Goal: Navigation & Orientation: Find specific page/section

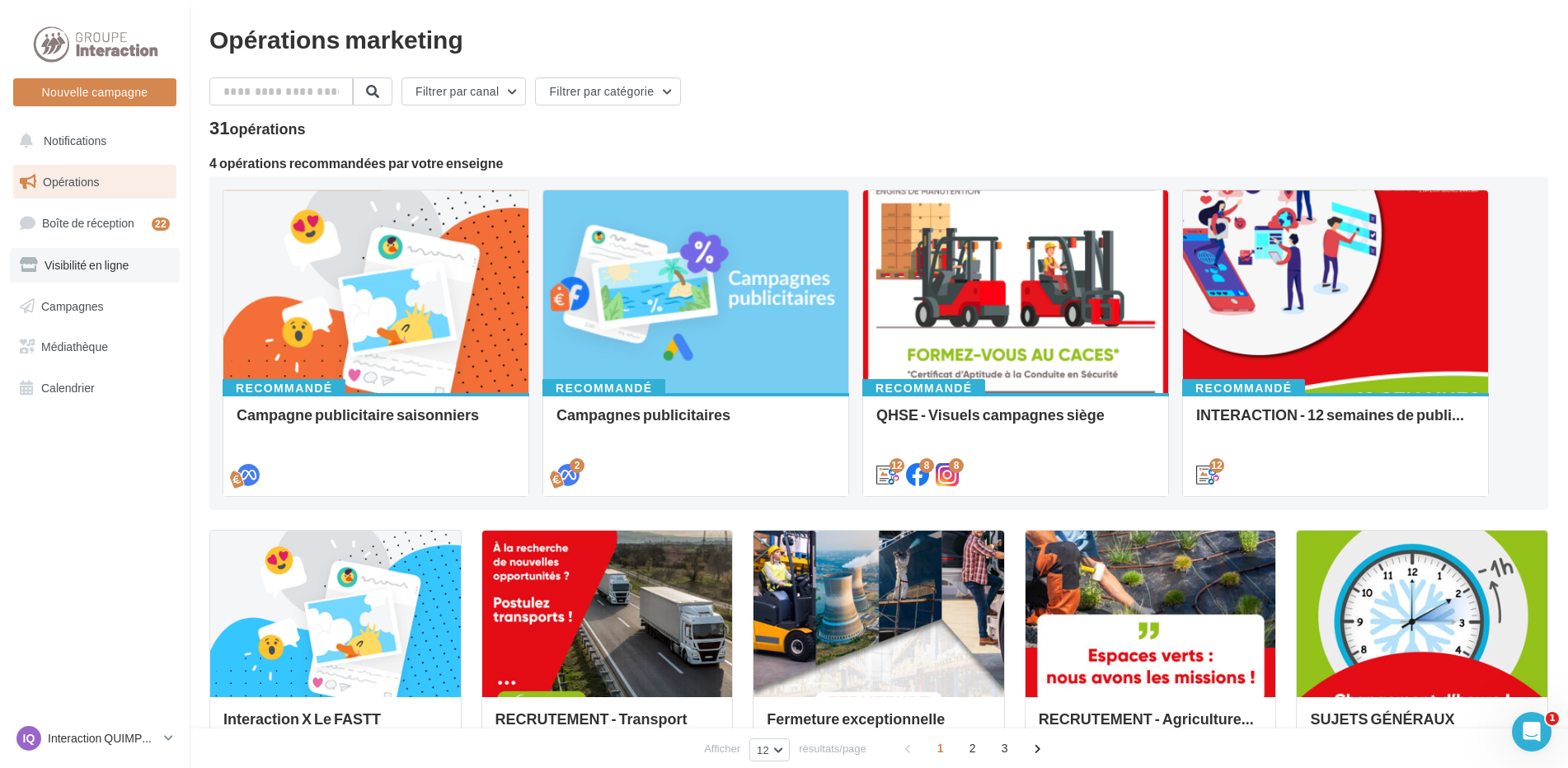
click at [57, 265] on span "Visibilité en ligne" at bounding box center [87, 265] width 84 height 14
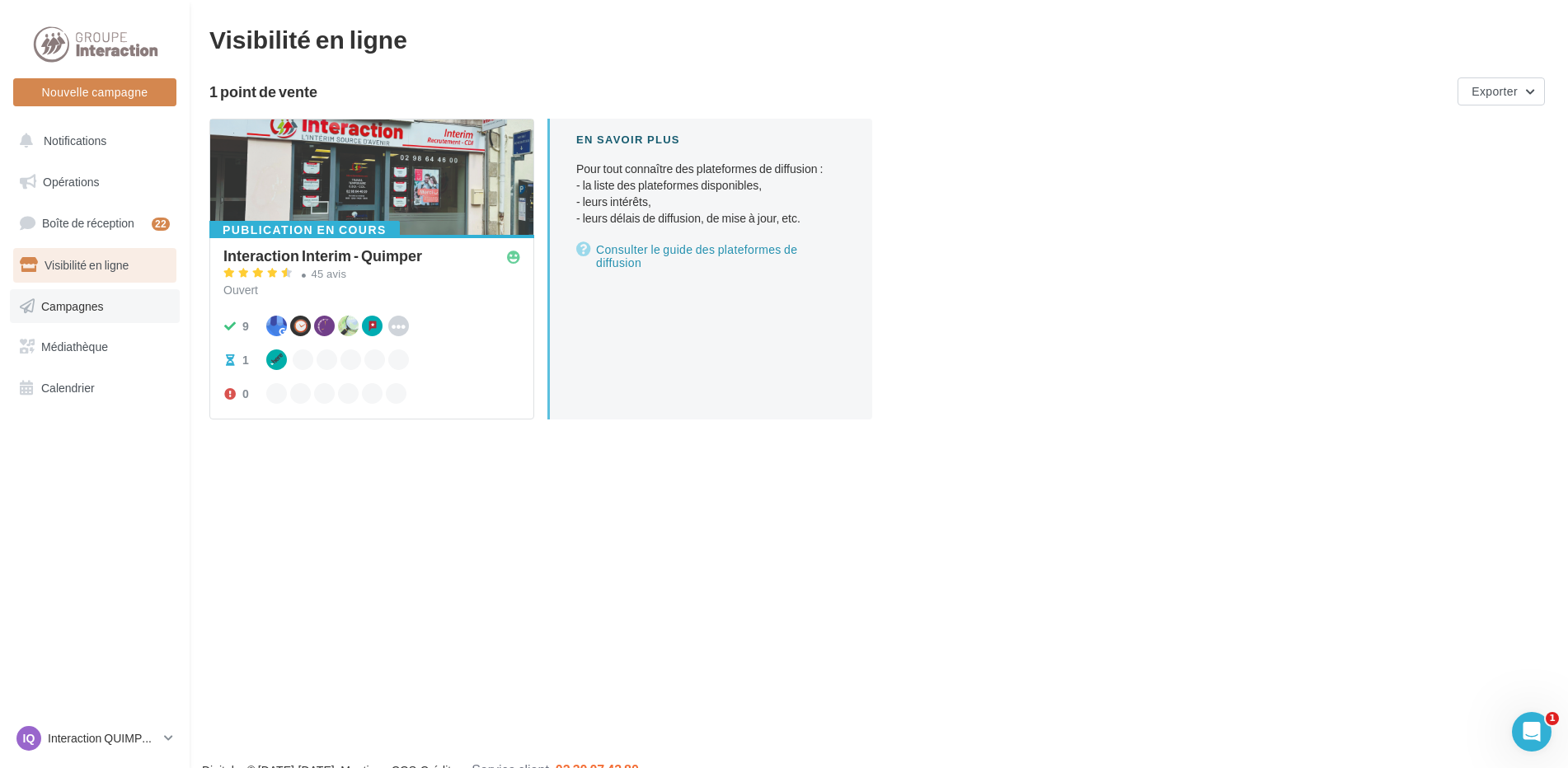
click at [47, 307] on span "Campagnes" at bounding box center [73, 305] width 62 height 14
